Goal: Book appointment/travel/reservation

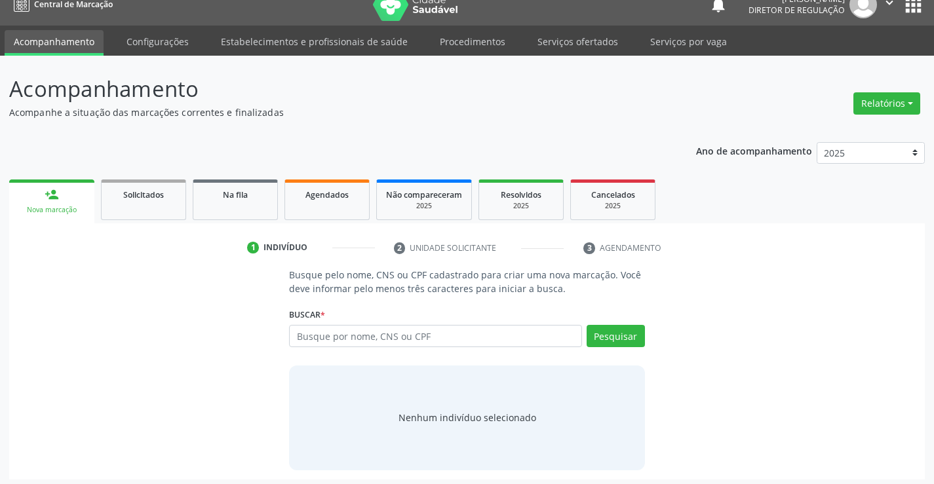
scroll to position [21, 0]
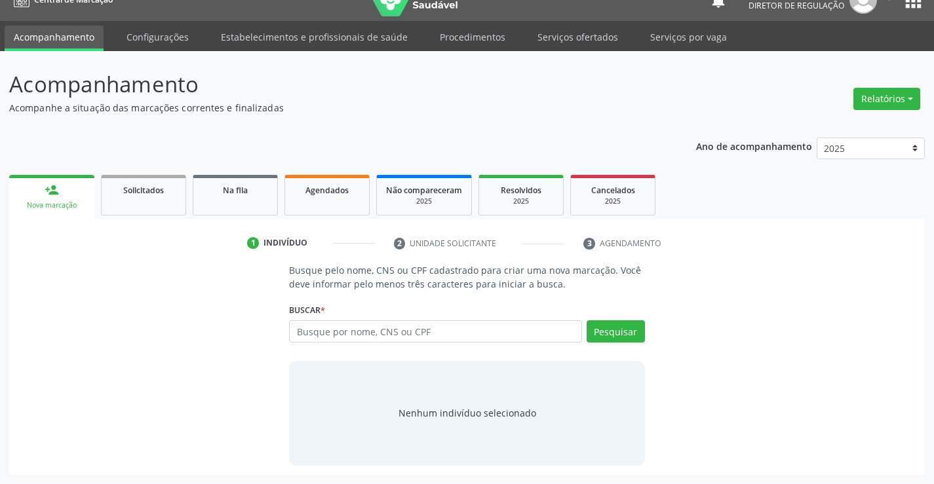
click at [443, 237] on li "2 Unidade solicitante" at bounding box center [479, 244] width 190 height 22
click at [421, 241] on li "2 Unidade solicitante" at bounding box center [479, 244] width 190 height 22
click at [606, 239] on li "3 Agendamento" at bounding box center [634, 244] width 123 height 22
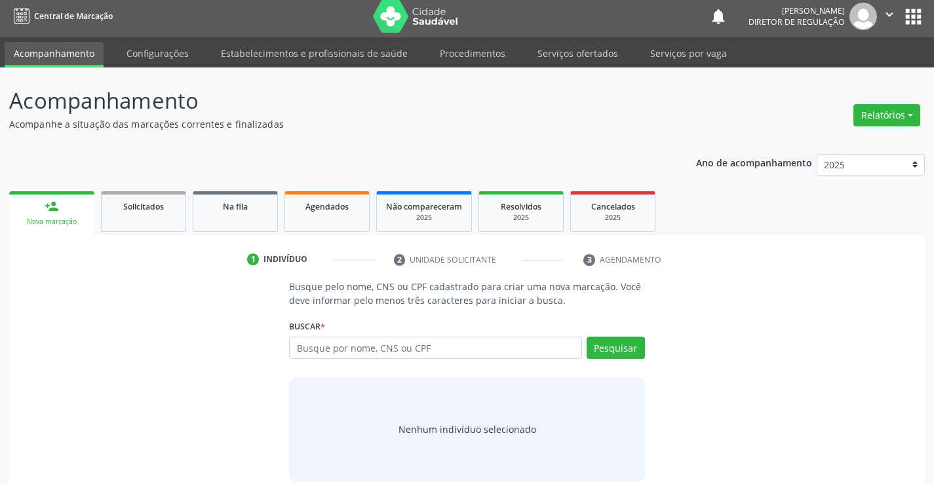
scroll to position [0, 0]
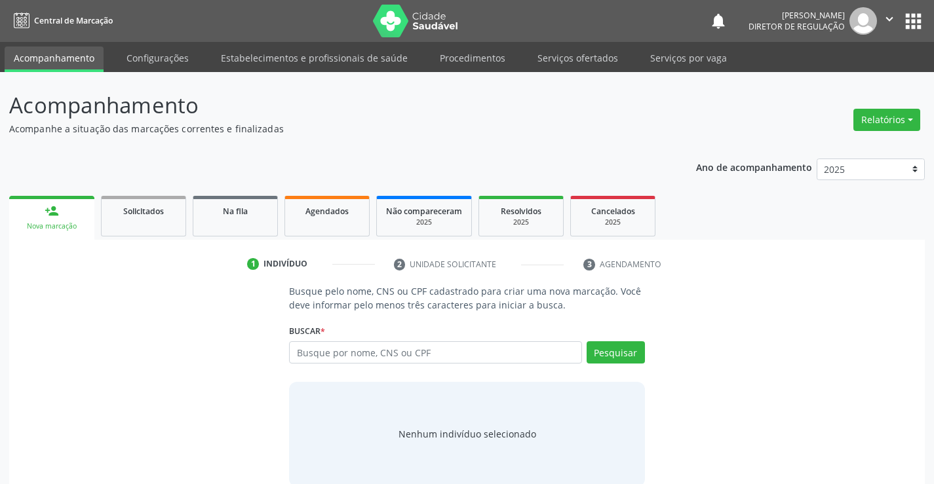
click at [895, 20] on icon "" at bounding box center [889, 19] width 14 height 14
click at [830, 79] on link "Sair" at bounding box center [856, 80] width 90 height 18
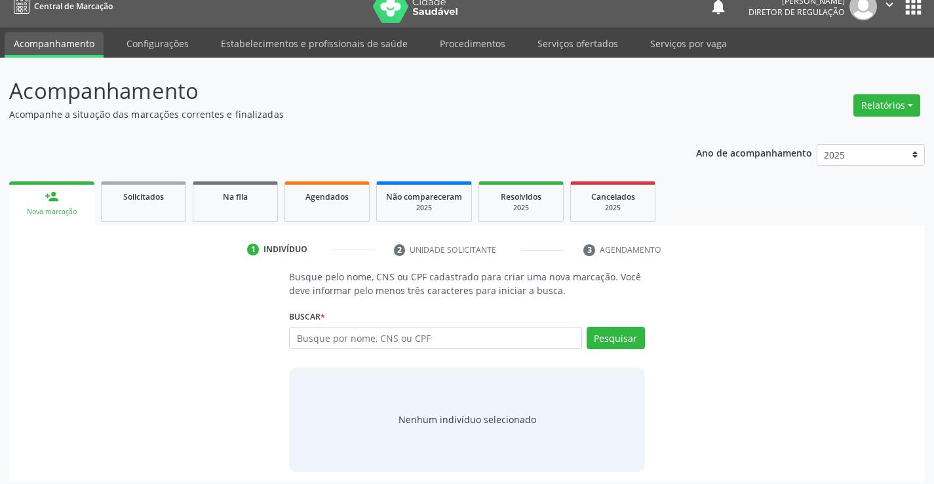
scroll to position [21, 0]
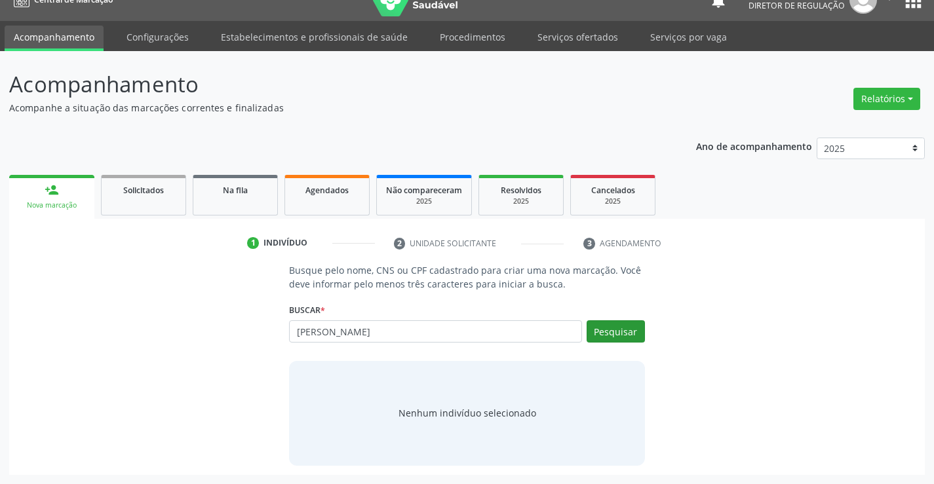
type input "[PERSON_NAME]"
click at [604, 329] on button "Pesquisar" at bounding box center [616, 331] width 58 height 22
type input "a"
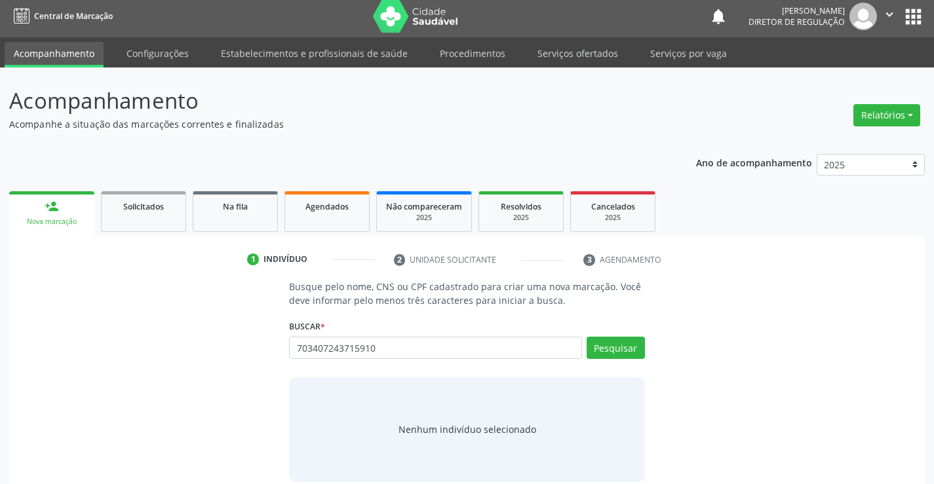
scroll to position [0, 0]
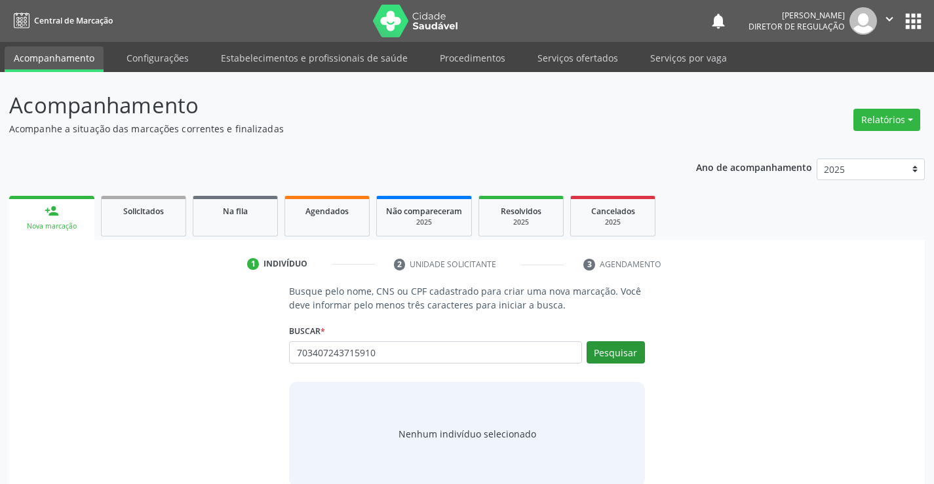
type input "703407243715910"
click at [619, 355] on button "Pesquisar" at bounding box center [616, 352] width 58 height 22
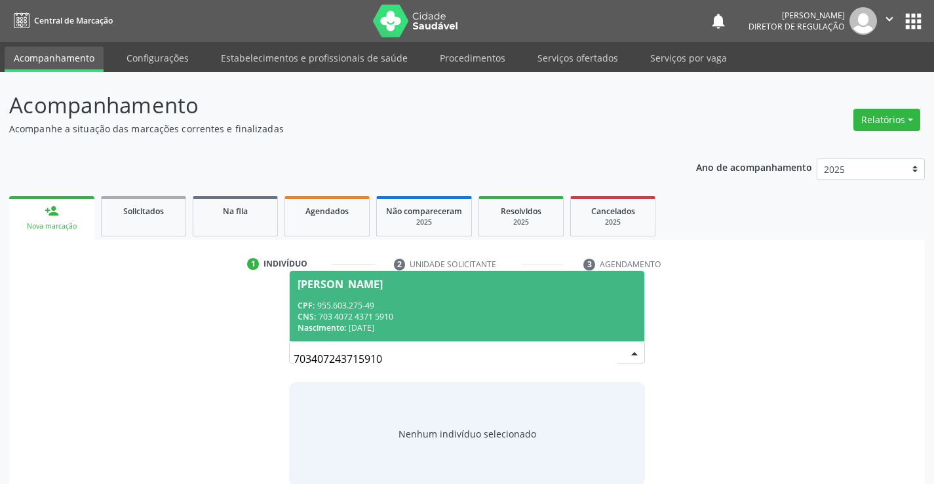
click at [569, 321] on div "CNS: 703 4072 4371 5910" at bounding box center [467, 316] width 338 height 11
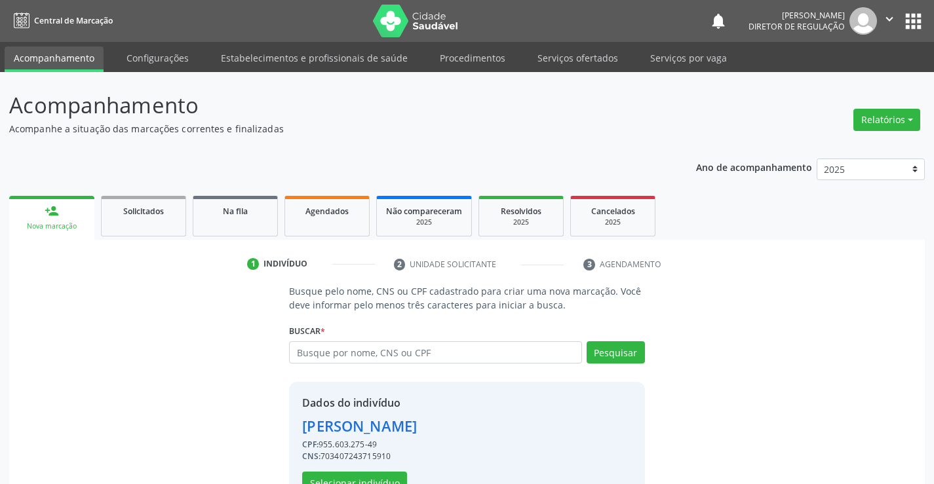
scroll to position [41, 0]
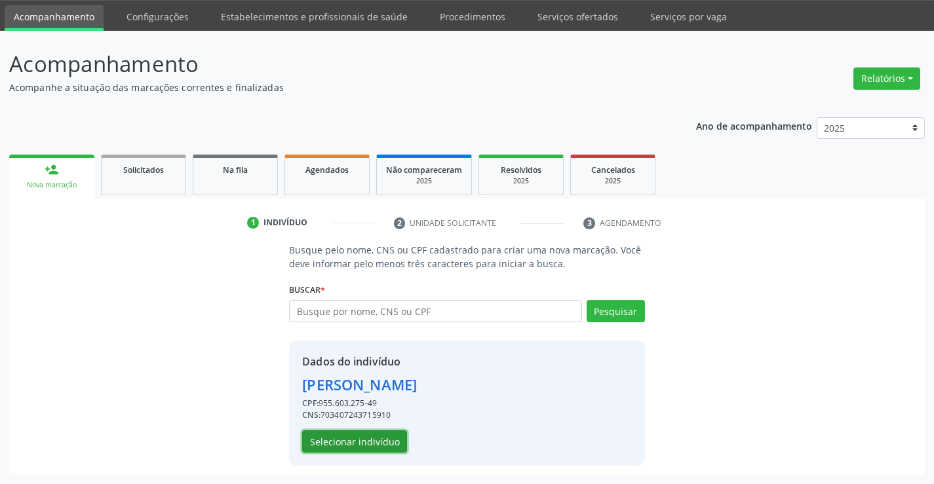
click at [370, 442] on button "Selecionar indivíduo" at bounding box center [354, 442] width 105 height 22
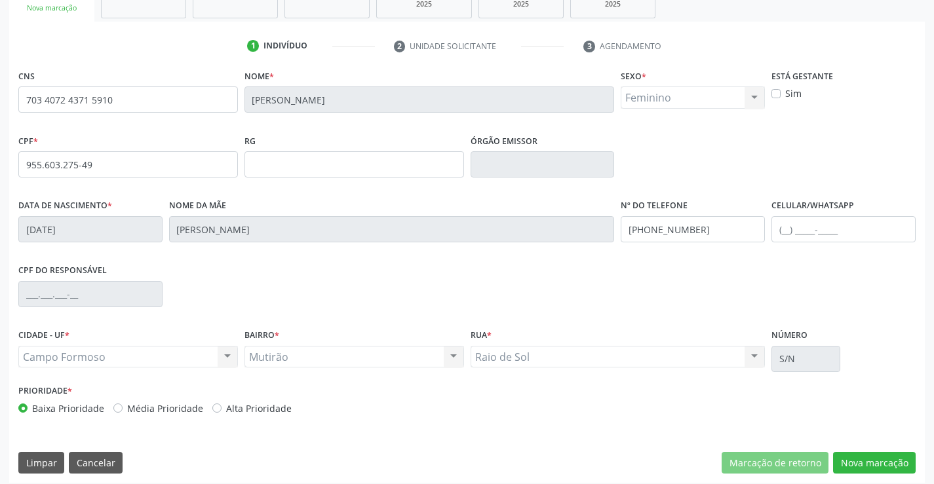
scroll to position [226, 0]
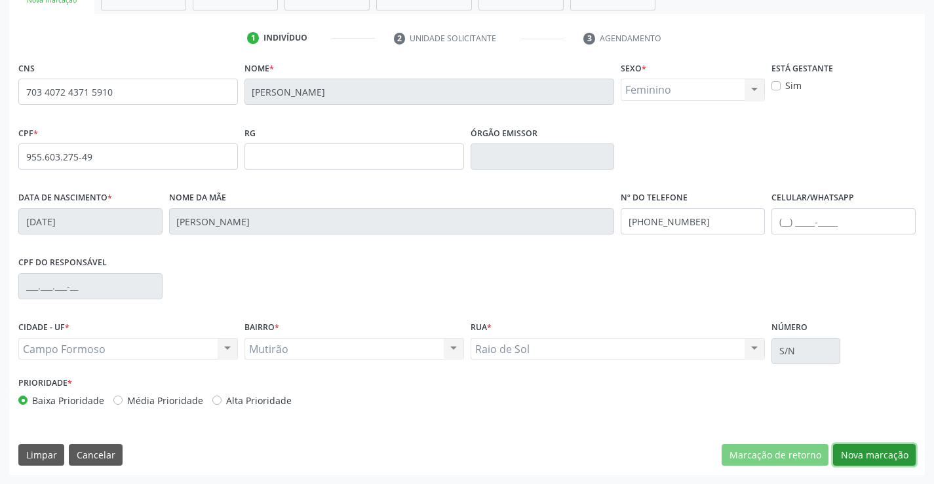
click at [874, 453] on button "Nova marcação" at bounding box center [874, 455] width 83 height 22
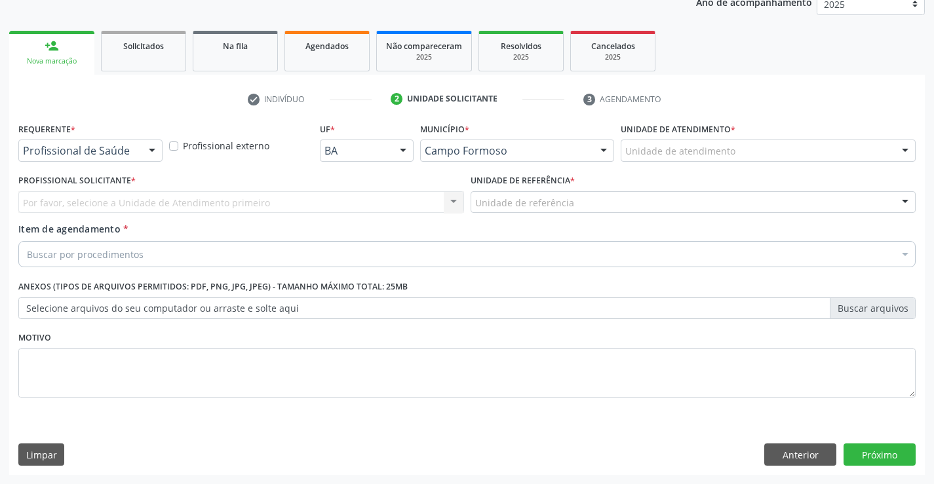
click at [128, 138] on div "Requerente * Profissional de Saúde Profissional de Saúde Paciente Nenhum result…" at bounding box center [90, 140] width 144 height 42
click at [144, 151] on div at bounding box center [152, 151] width 20 height 22
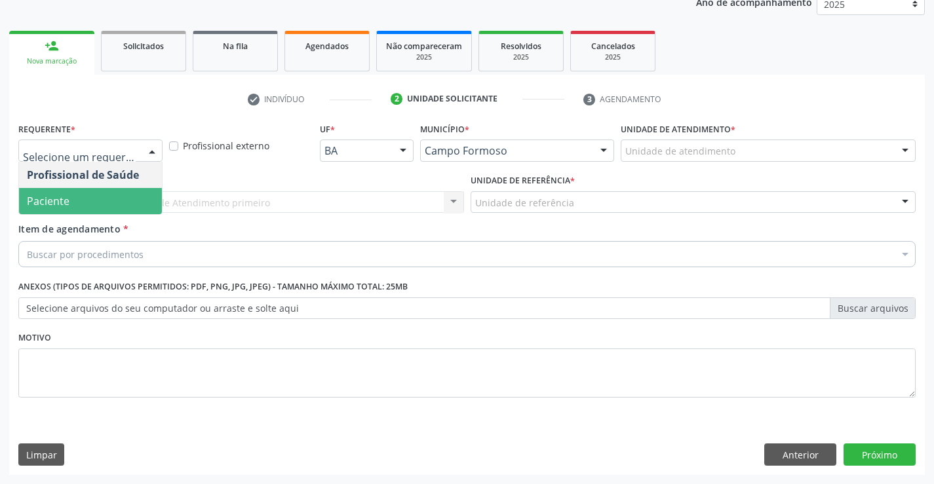
click at [133, 199] on span "Paciente" at bounding box center [90, 201] width 143 height 26
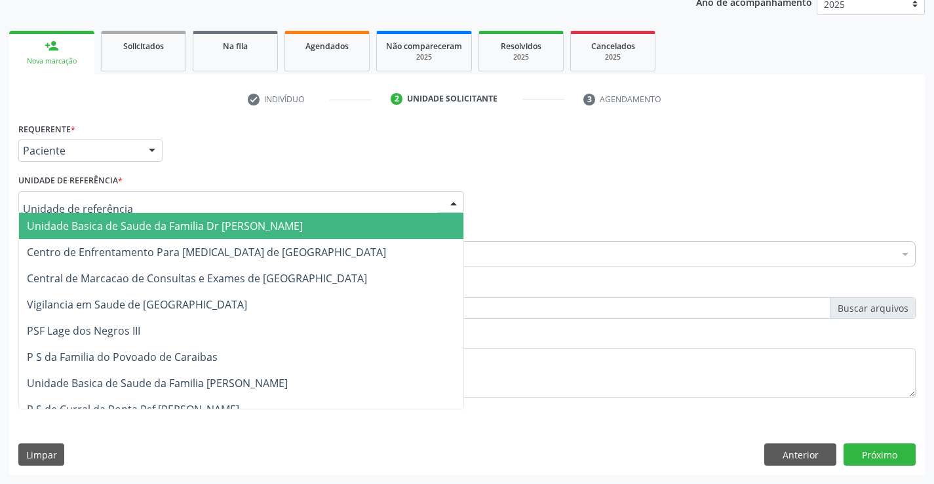
click at [233, 200] on div at bounding box center [241, 202] width 446 height 22
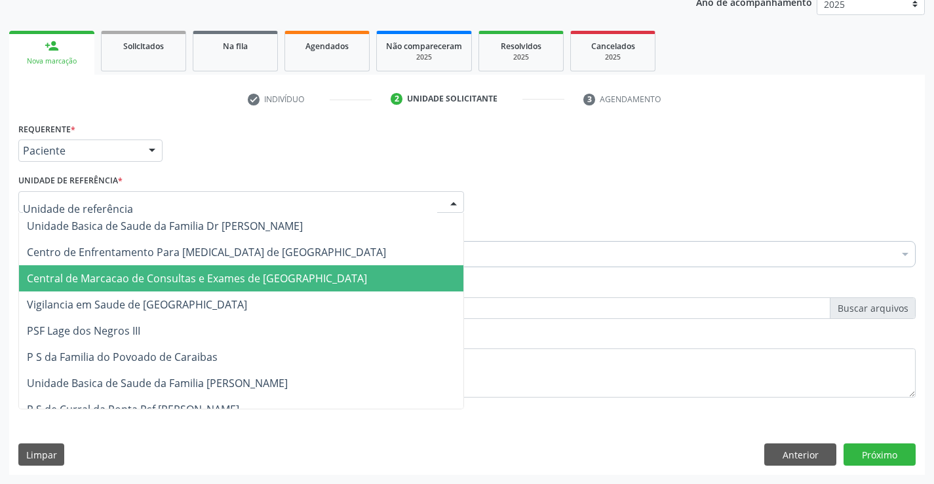
click at [239, 269] on span "Central de Marcacao de Consultas e Exames de [GEOGRAPHIC_DATA]" at bounding box center [241, 278] width 444 height 26
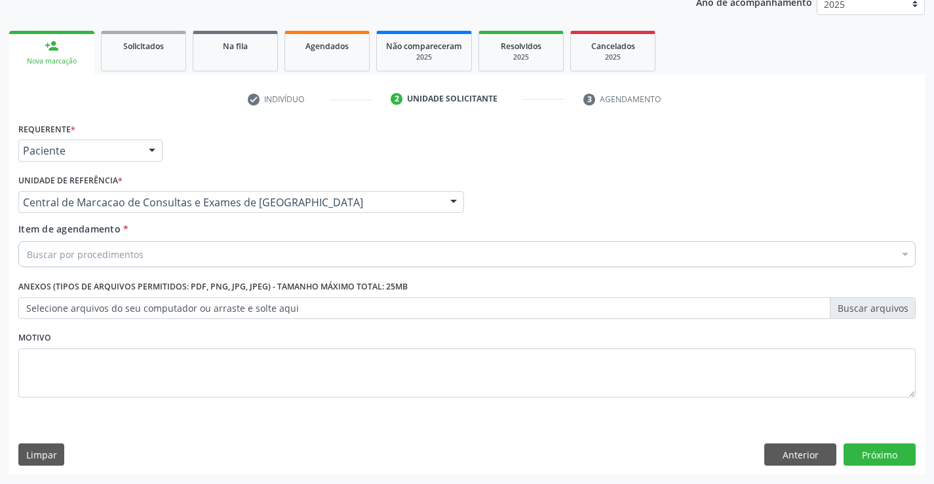
click at [434, 250] on div "Buscar por procedimentos" at bounding box center [466, 254] width 897 height 26
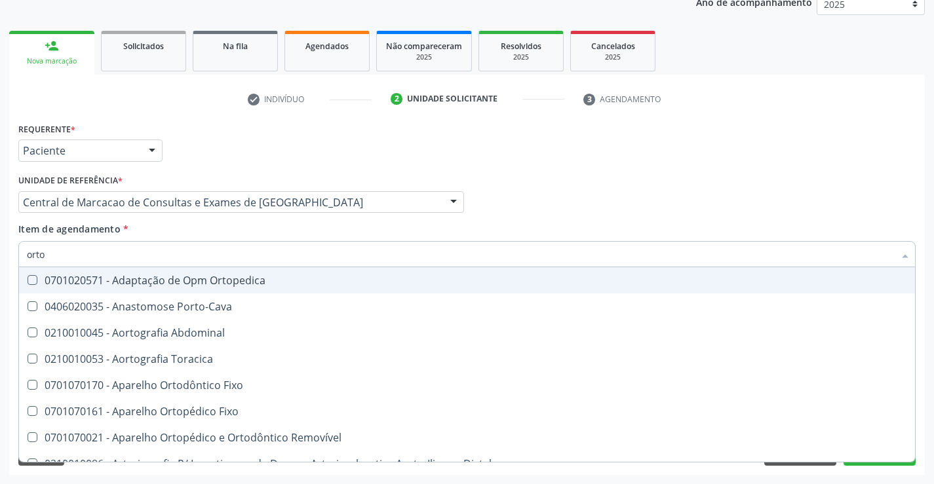
type input "ortop"
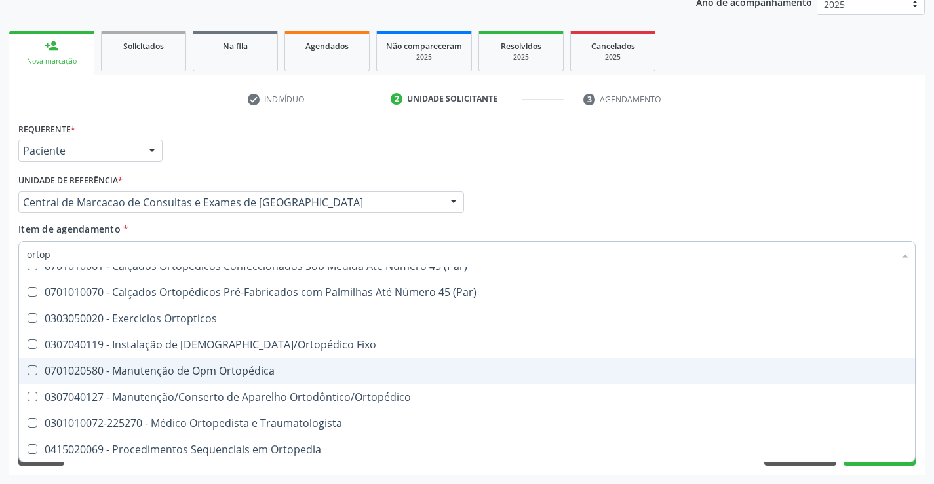
scroll to position [120, 0]
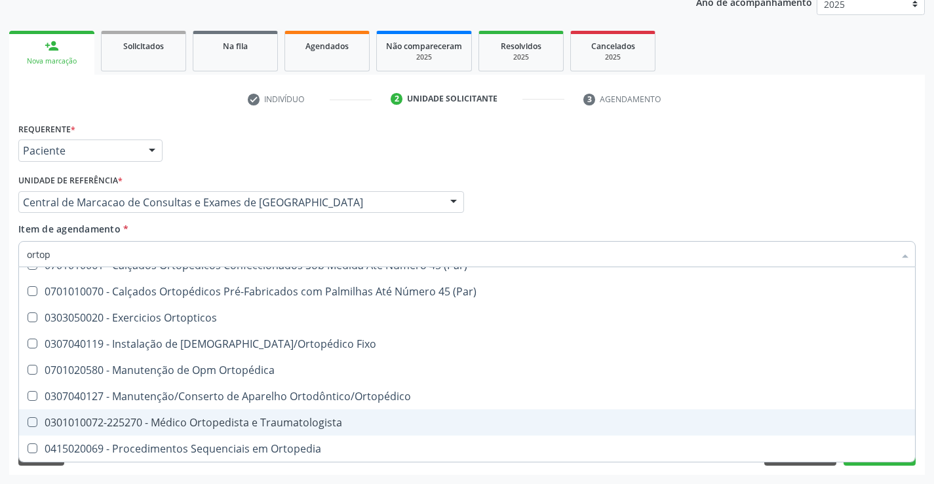
click at [243, 415] on span "0301010072-225270 - Médico Ortopedista e Traumatologista" at bounding box center [467, 423] width 896 height 26
checkbox Traumatologista "true"
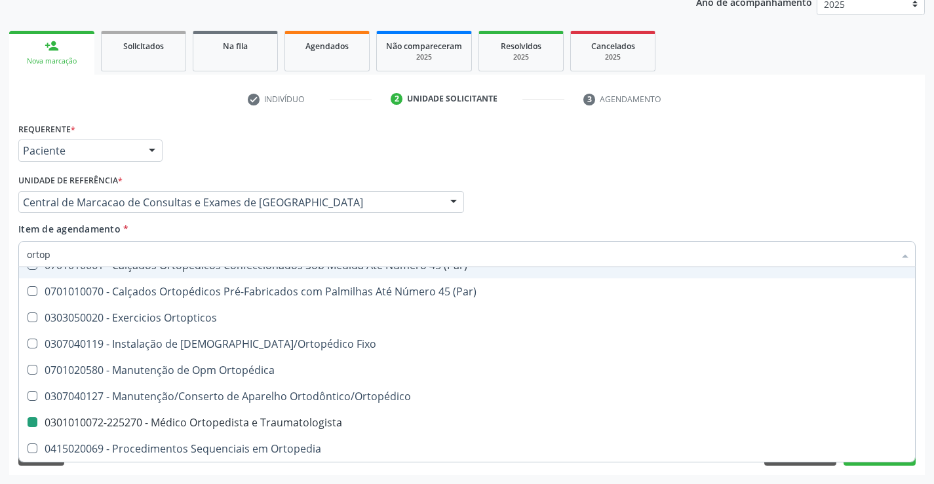
click at [714, 212] on div "Profissional Solicitante Por favor, selecione a Unidade de Atendimento primeiro…" at bounding box center [467, 196] width 904 height 51
checkbox Fixo "true"
checkbox Traumatologista "false"
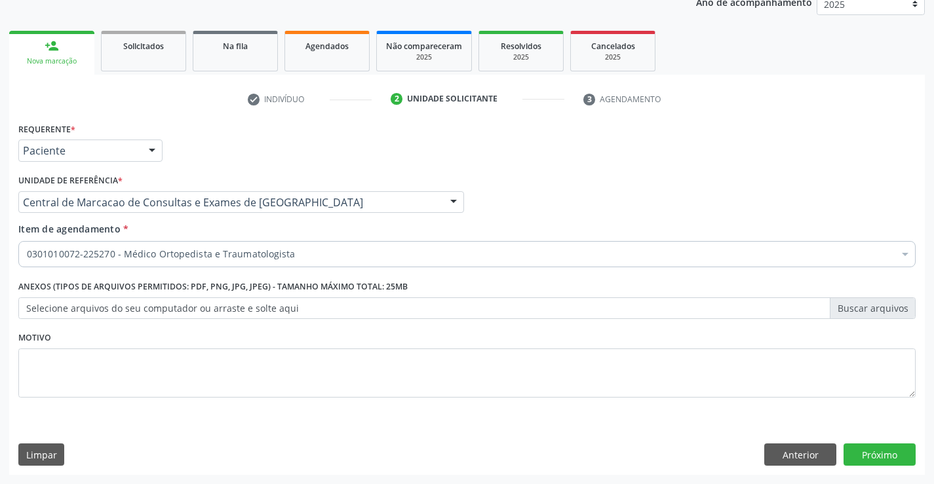
scroll to position [0, 0]
click at [871, 470] on div "Requerente * Paciente Profissional de Saúde Paciente Nenhum resultado encontrad…" at bounding box center [466, 297] width 915 height 356
click at [875, 461] on button "Próximo" at bounding box center [879, 455] width 72 height 22
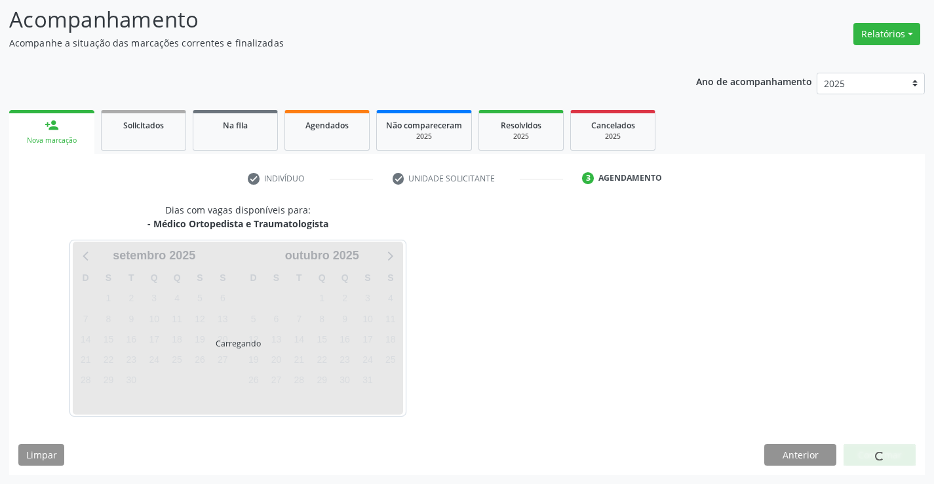
scroll to position [86, 0]
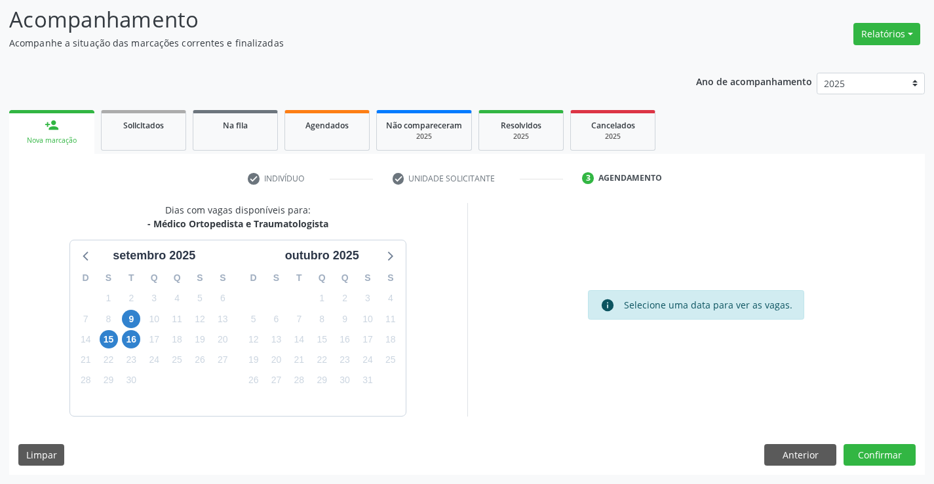
click at [137, 351] on div "23" at bounding box center [131, 360] width 18 height 20
click at [131, 343] on span "16" at bounding box center [131, 339] width 18 height 18
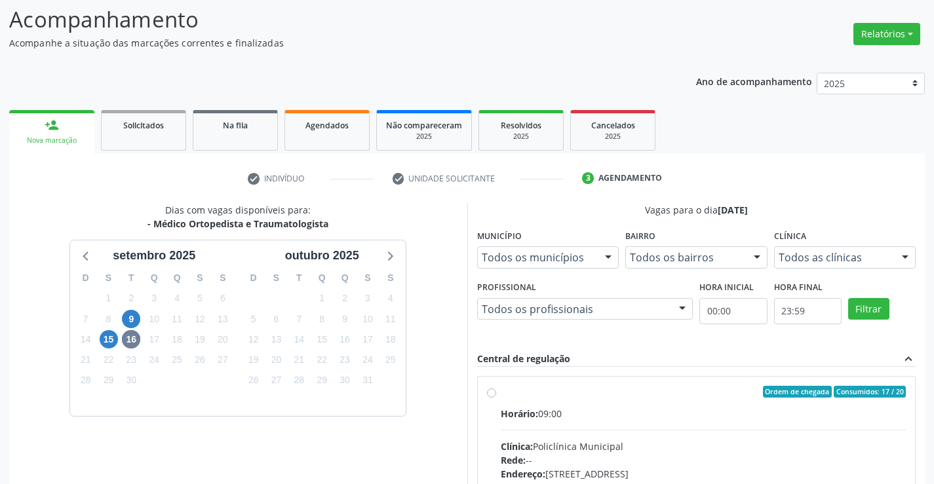
click at [628, 413] on div "Horário: 09:00" at bounding box center [704, 414] width 406 height 14
click at [496, 398] on input "Ordem de chegada Consumidos: 17 / 20 Horário: 09:00 Clínica: Policlínica Munici…" at bounding box center [491, 392] width 9 height 12
radio input "true"
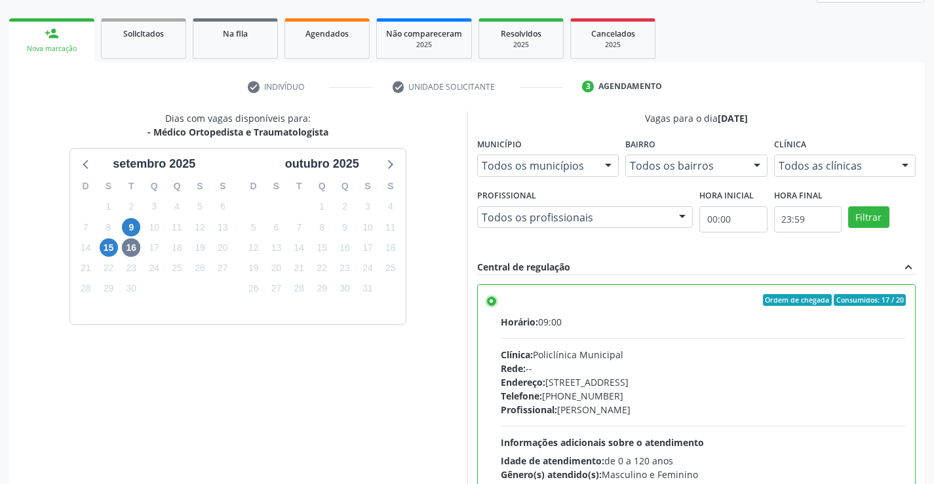
scroll to position [299, 0]
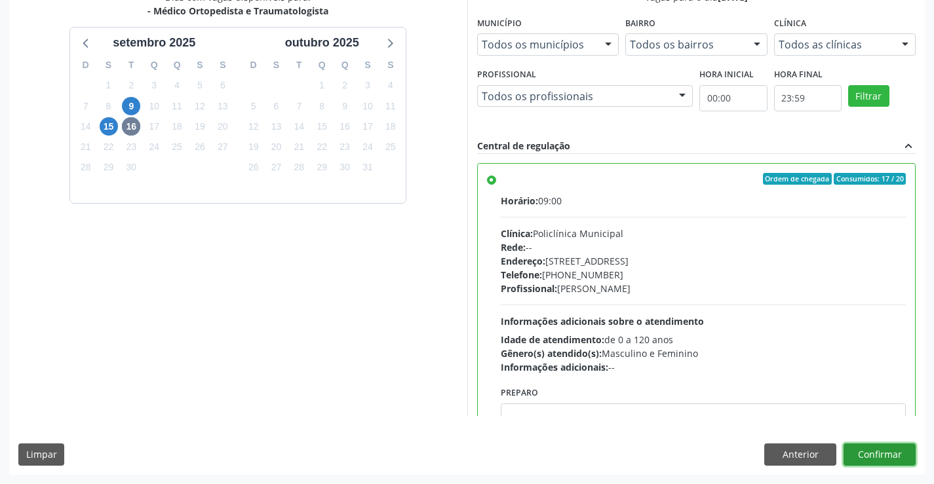
click at [882, 454] on button "Confirmar" at bounding box center [879, 455] width 72 height 22
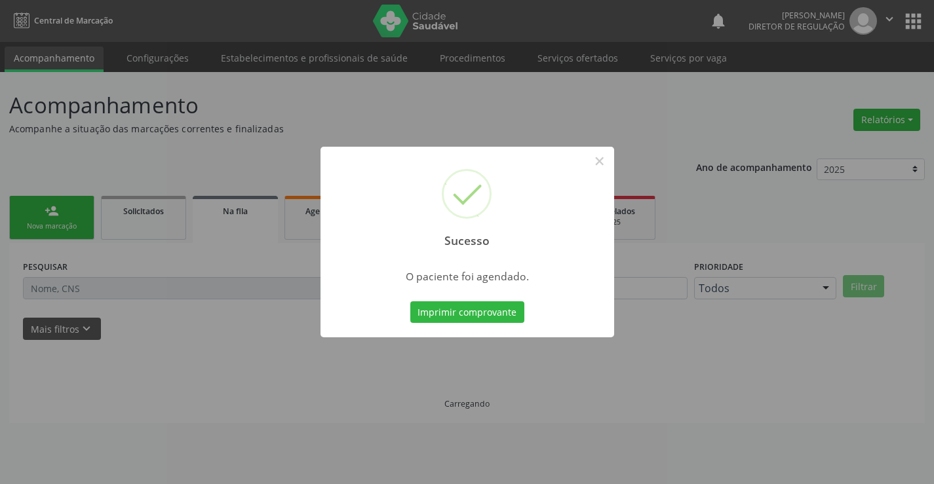
scroll to position [0, 0]
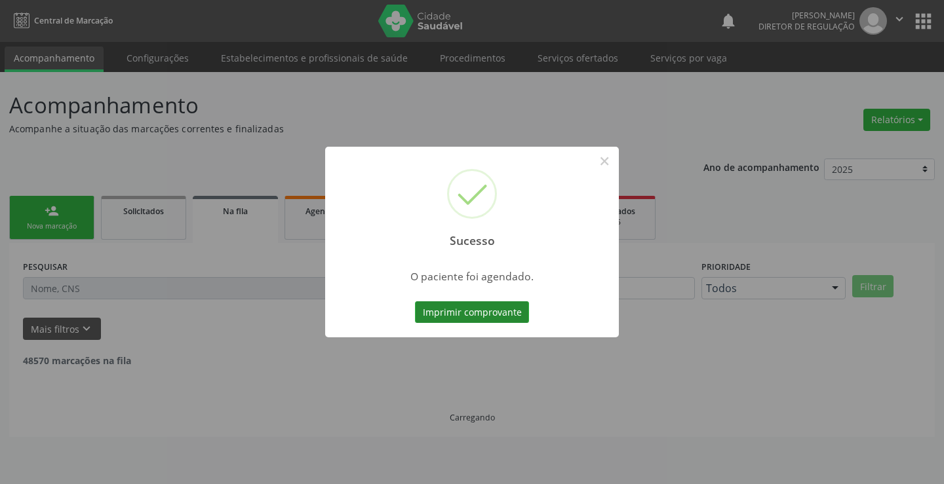
click at [486, 313] on button "Imprimir comprovante" at bounding box center [472, 312] width 114 height 22
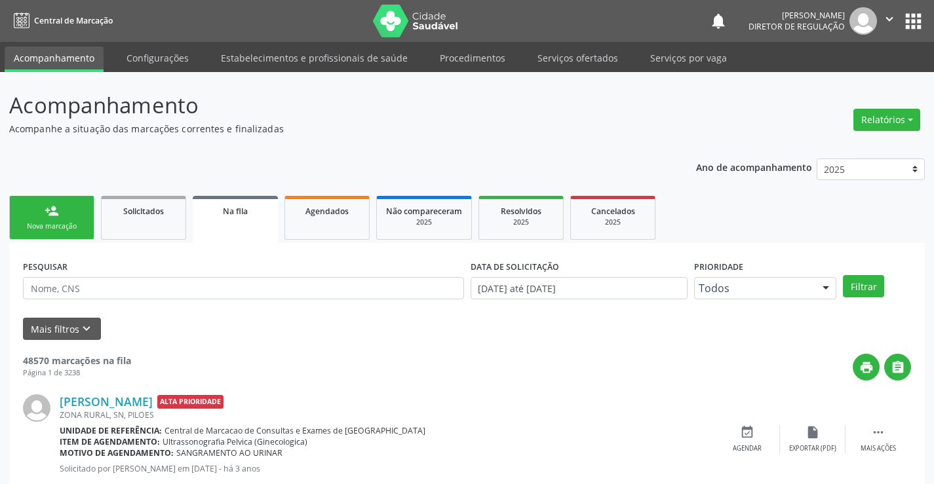
click at [41, 213] on link "person_add Nova marcação" at bounding box center [51, 218] width 85 height 44
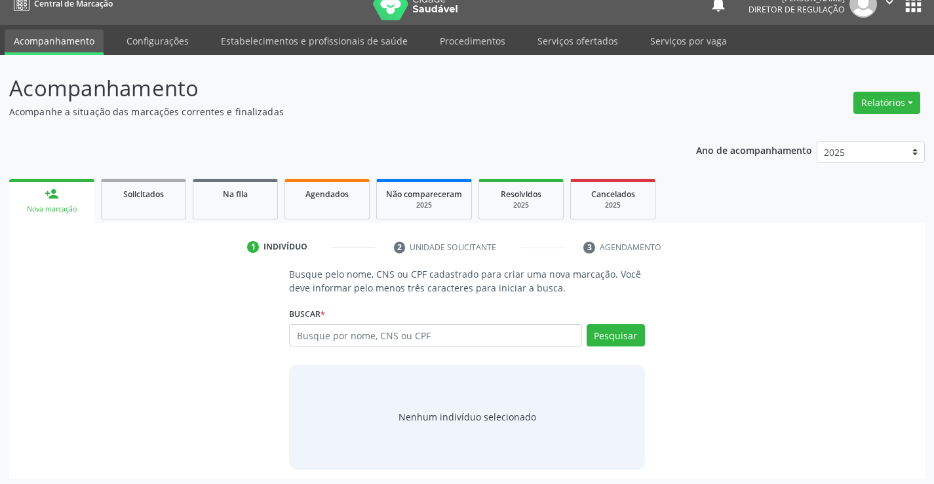
scroll to position [21, 0]
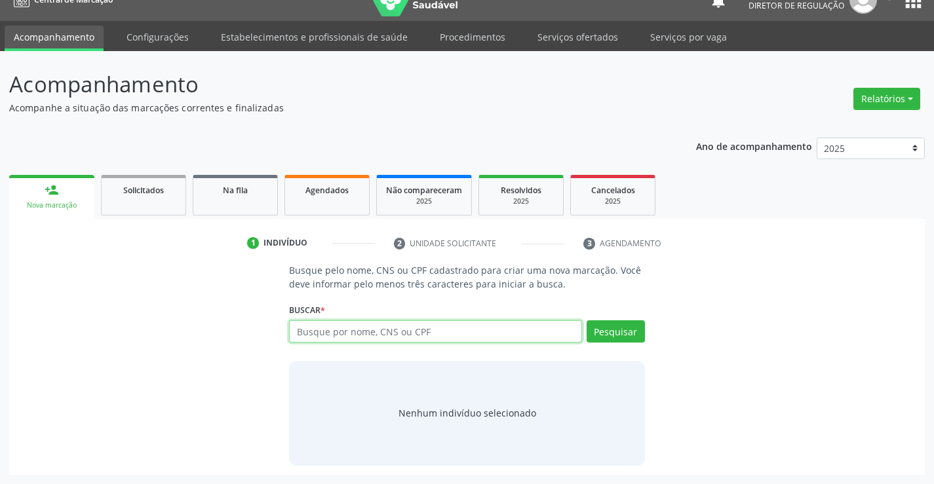
click at [383, 338] on input "text" at bounding box center [435, 331] width 292 height 22
